Goal: Check status: Check status

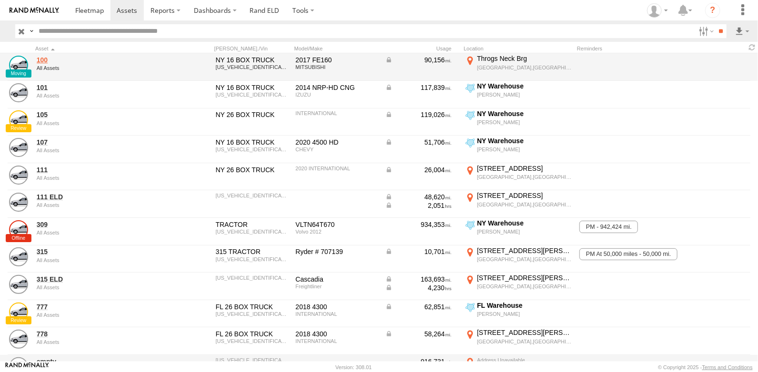
click at [44, 57] on link "100" at bounding box center [102, 60] width 130 height 9
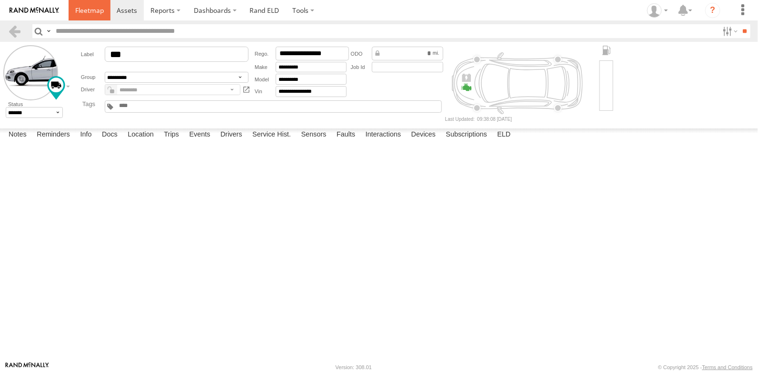
click at [103, 10] on span at bounding box center [89, 10] width 29 height 9
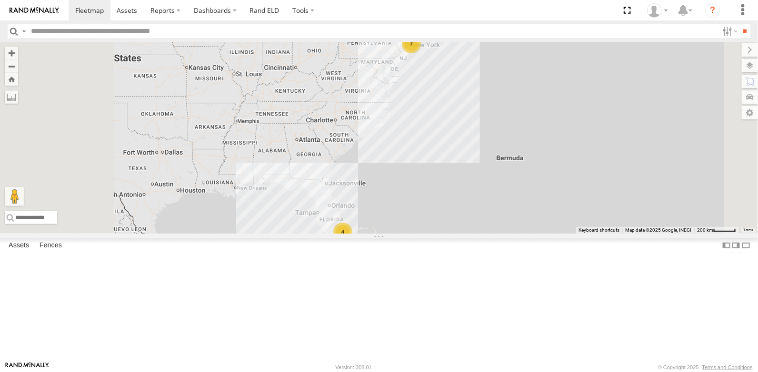
click at [0, 0] on link at bounding box center [0, 0] width 0 height 0
click at [0, 0] on span at bounding box center [0, 0] width 0 height 0
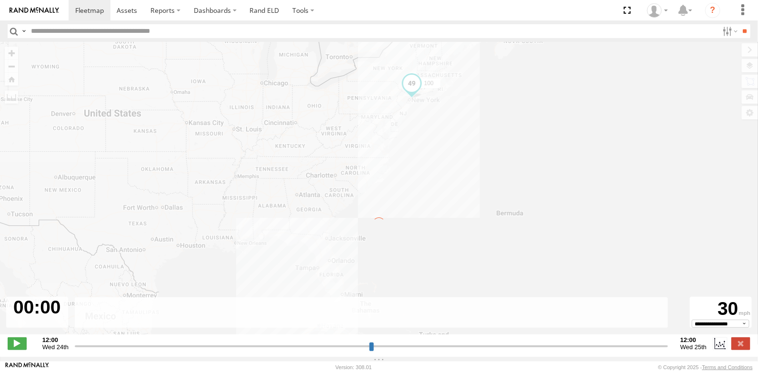
type input "**********"
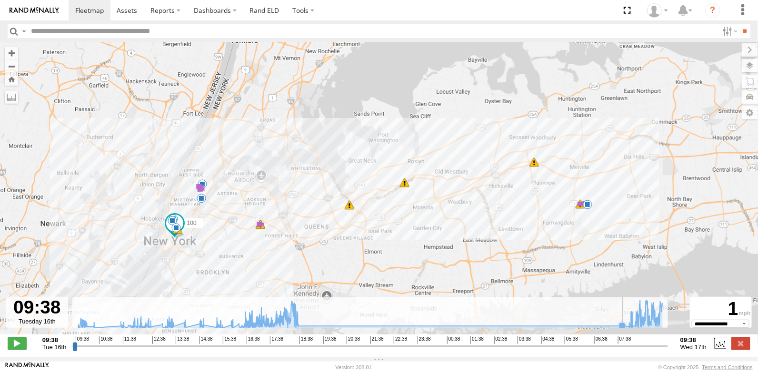
click at [621, 329] on icon at bounding box center [623, 326] width 8 height 8
click at [641, 320] on icon at bounding box center [642, 315] width 10 height 10
click at [551, 154] on span at bounding box center [545, 151] width 17 height 17
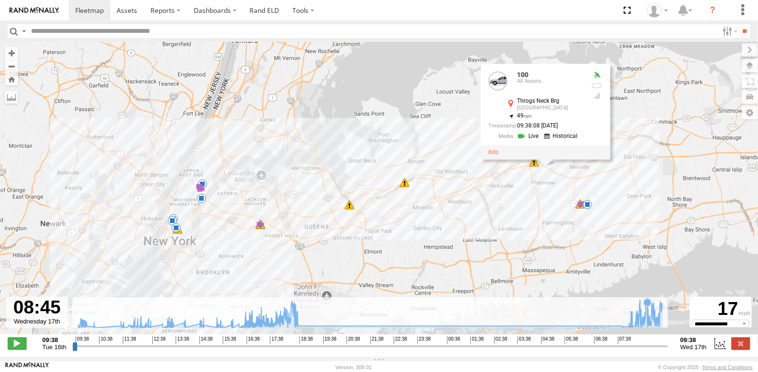
click at [648, 307] on icon at bounding box center [648, 303] width 8 height 8
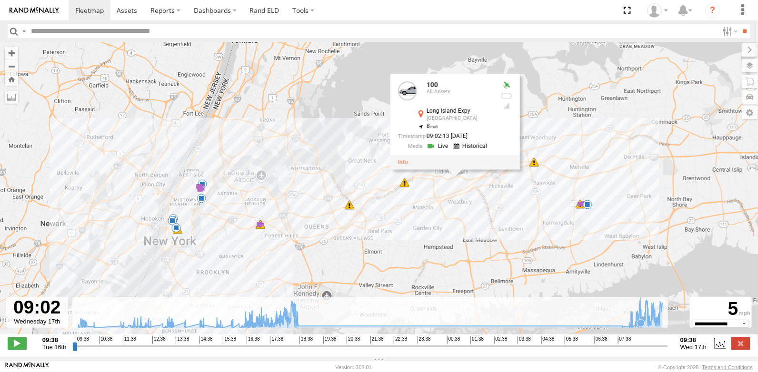
click at [641, 327] on icon at bounding box center [641, 324] width 8 height 8
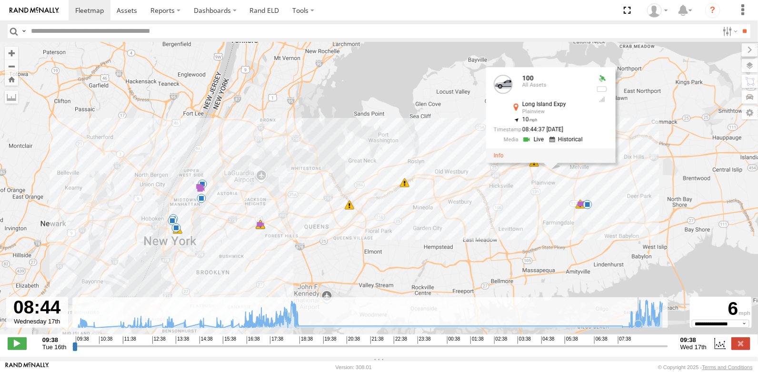
click at [639, 328] on icon at bounding box center [639, 325] width 8 height 8
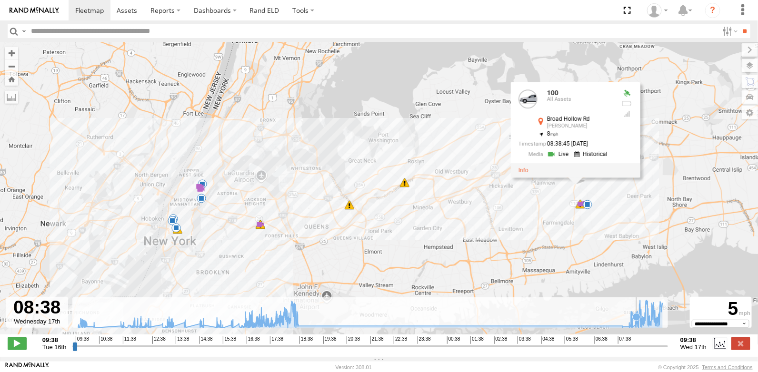
click at [637, 329] on icon at bounding box center [371, 315] width 594 height 28
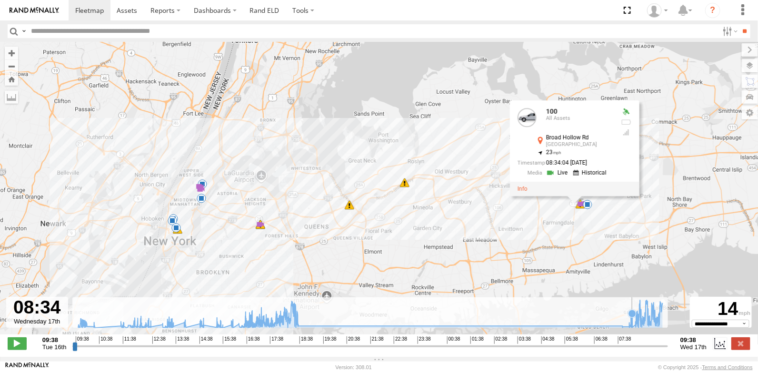
click at [632, 329] on icon at bounding box center [371, 315] width 594 height 28
click at [638, 327] on icon at bounding box center [371, 315] width 594 height 28
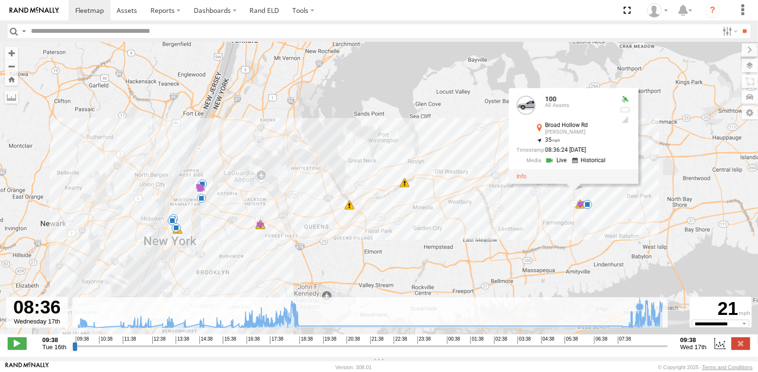
click at [640, 321] on icon at bounding box center [371, 315] width 594 height 28
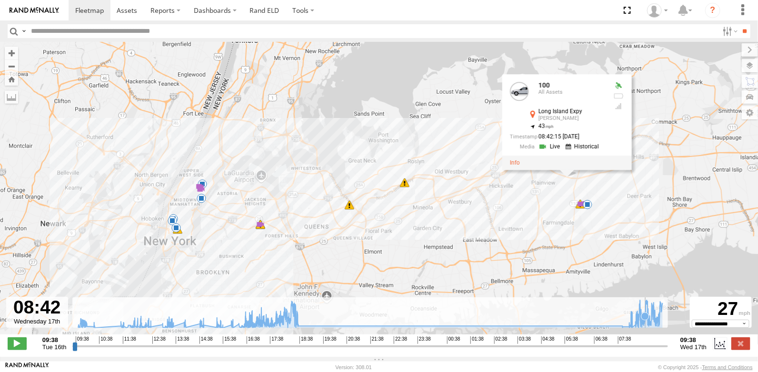
click at [646, 321] on icon at bounding box center [645, 317] width 8 height 8
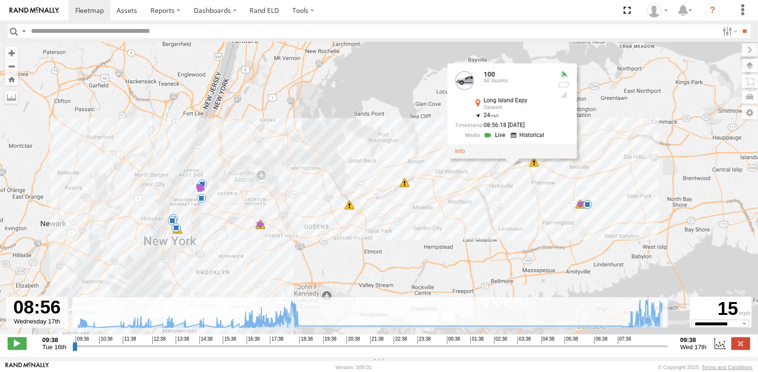
click at [649, 321] on icon at bounding box center [371, 315] width 594 height 28
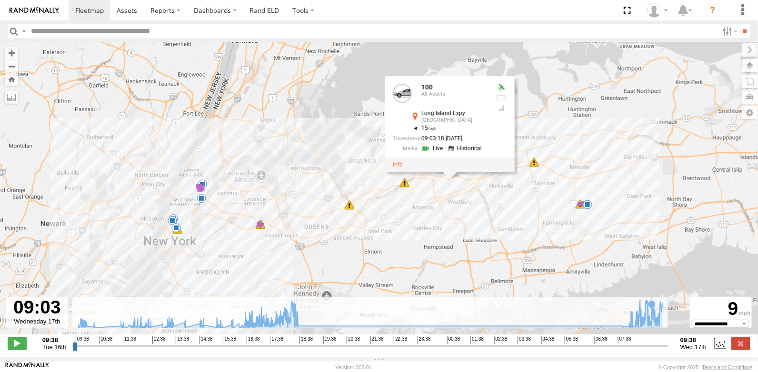
click at [652, 322] on icon at bounding box center [371, 315] width 594 height 28
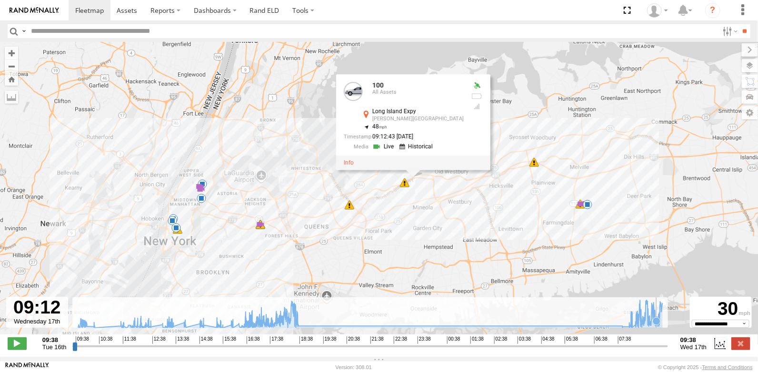
click at [657, 321] on icon at bounding box center [371, 315] width 594 height 28
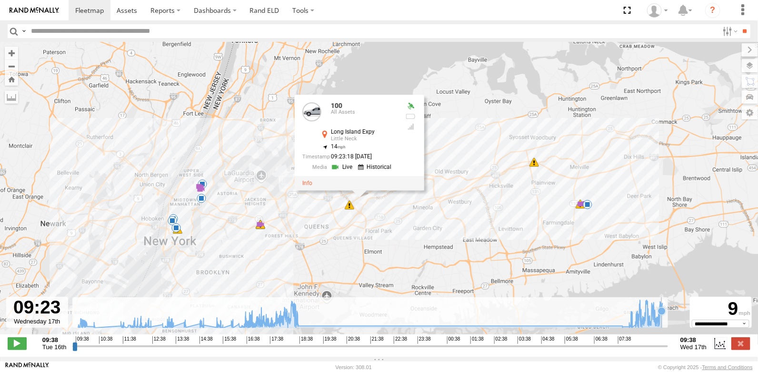
click at [662, 321] on icon at bounding box center [371, 315] width 594 height 28
